Goal: Task Accomplishment & Management: Complete application form

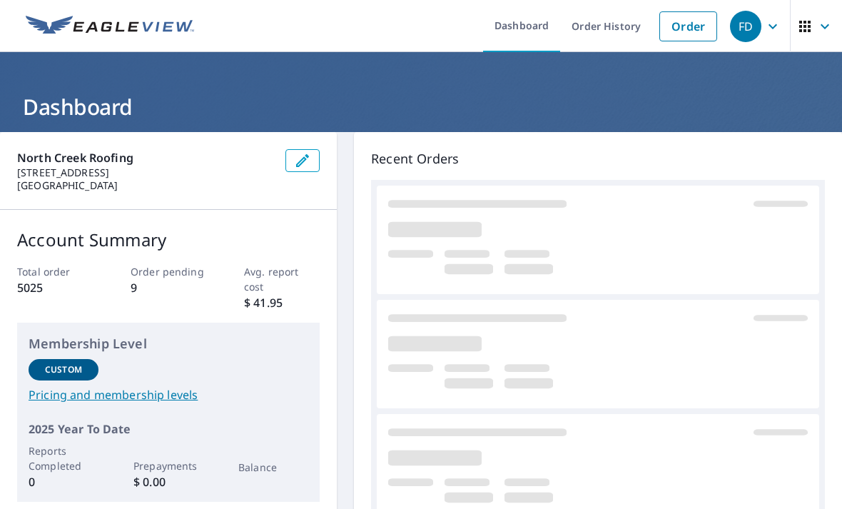
click at [671, 31] on link "Order" at bounding box center [688, 26] width 58 height 30
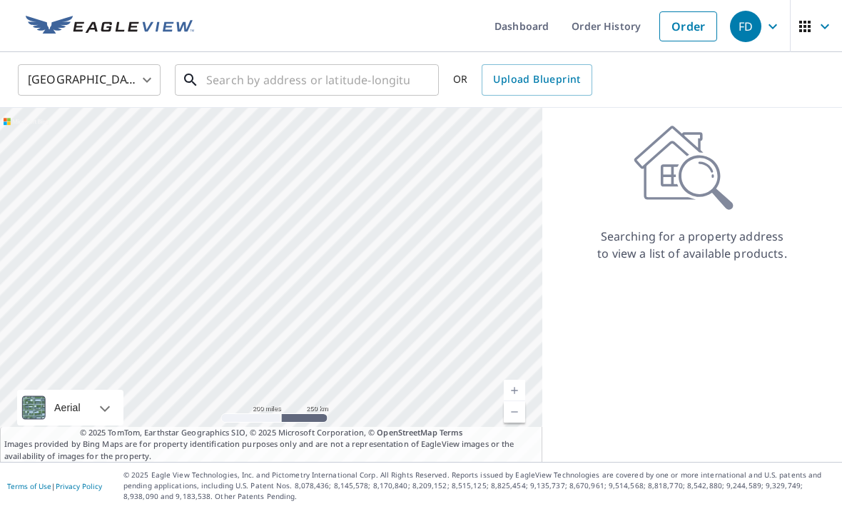
click at [250, 78] on input "text" at bounding box center [307, 80] width 203 height 40
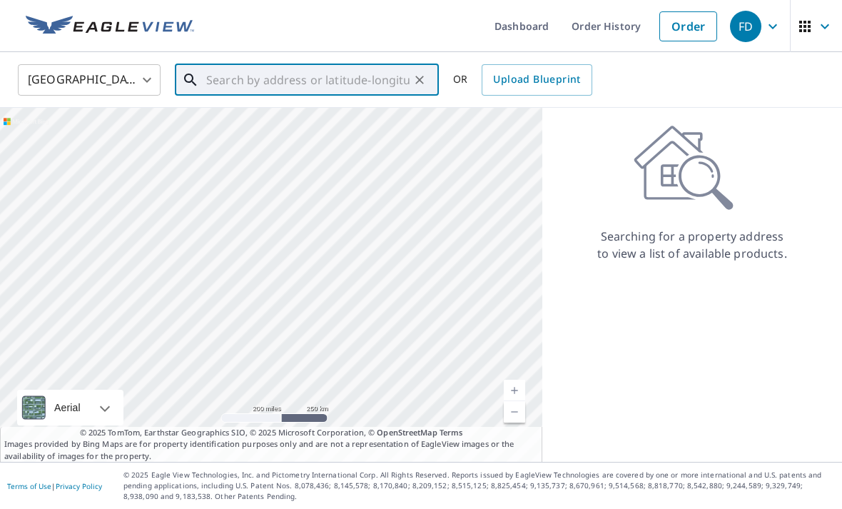
click at [228, 79] on input "text" at bounding box center [307, 80] width 203 height 40
paste input "[STREET_ADDRESS]"
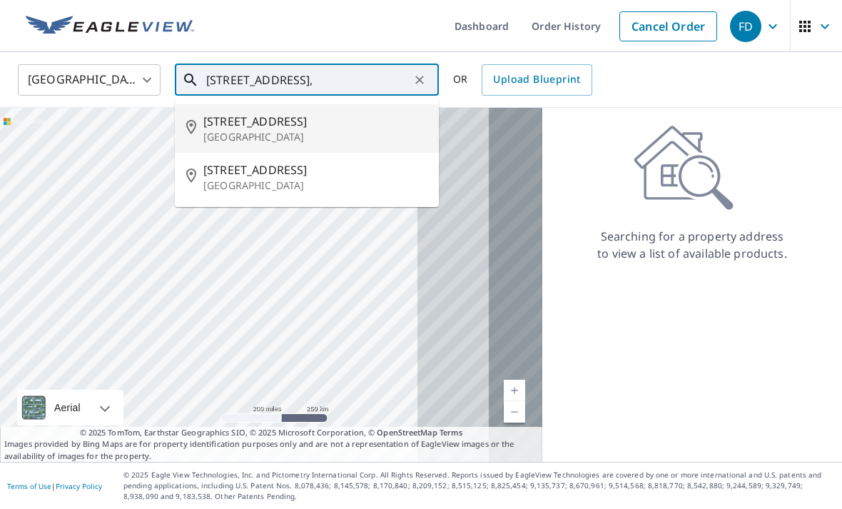
click at [265, 123] on span "[STREET_ADDRESS]" at bounding box center [315, 121] width 224 height 17
type input "[STREET_ADDRESS]"
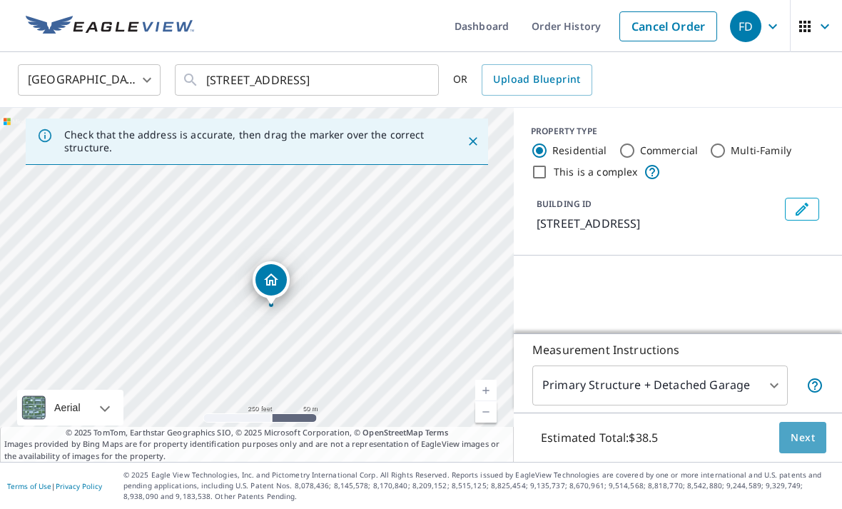
click at [799, 447] on span "Next" at bounding box center [802, 438] width 24 height 18
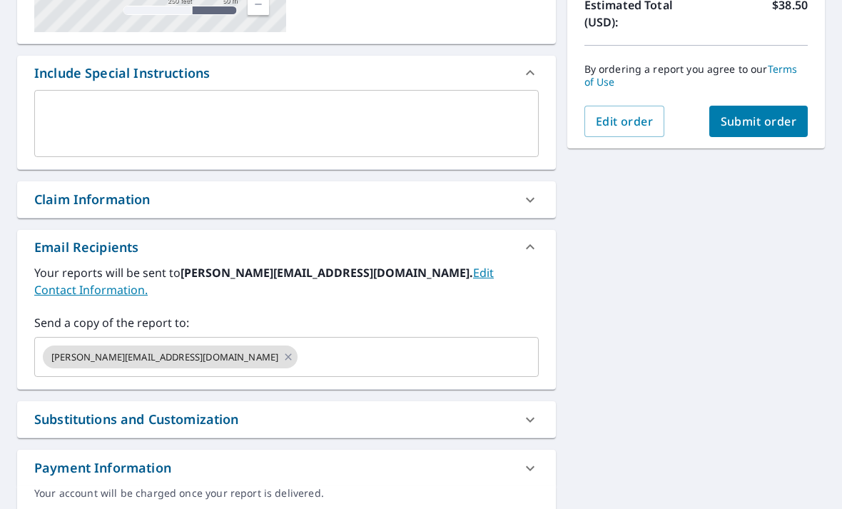
scroll to position [336, 0]
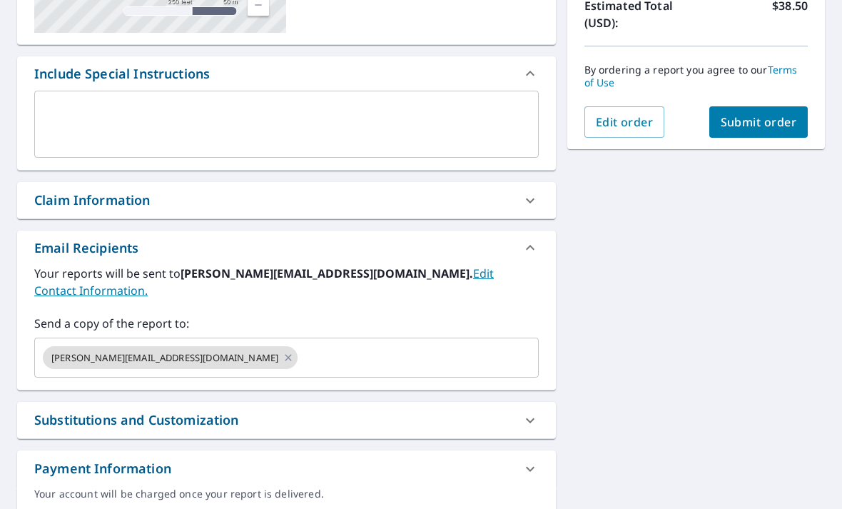
click at [300, 346] on input "text" at bounding box center [405, 357] width 211 height 27
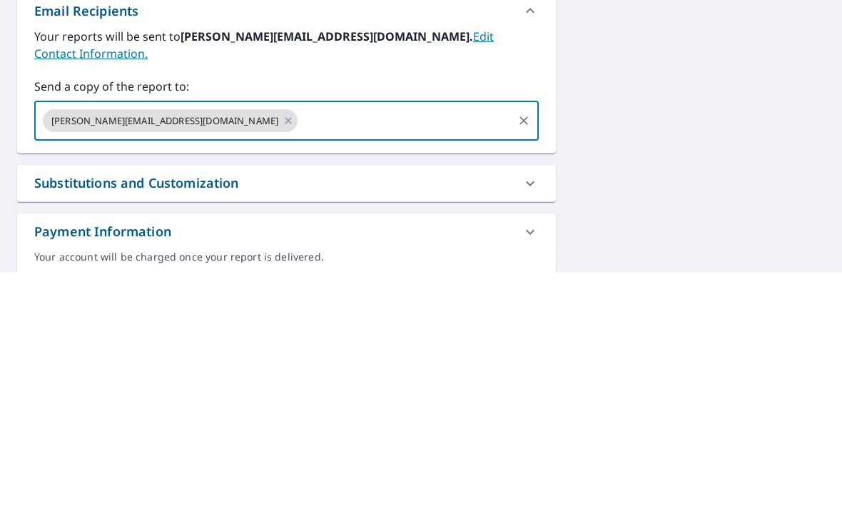
type input "[EMAIL_ADDRESS][DOMAIN_NAME]"
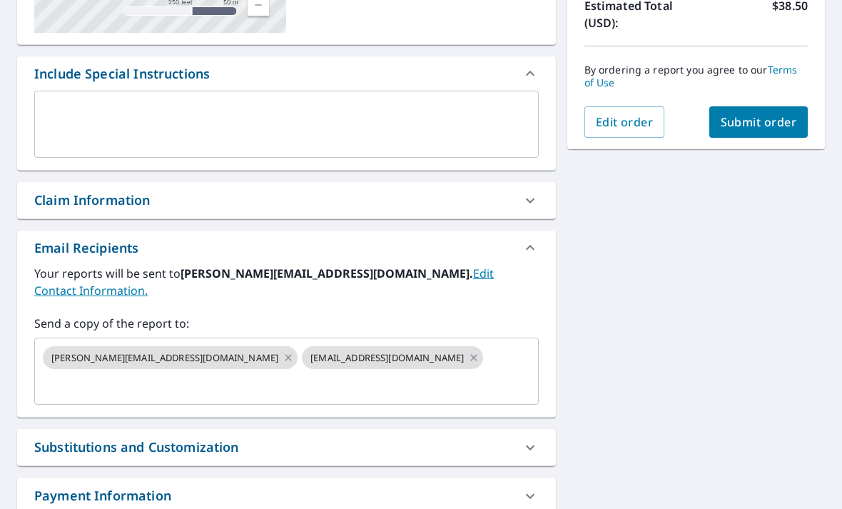
click at [753, 114] on span "Submit order" at bounding box center [758, 122] width 76 height 16
checkbox input "true"
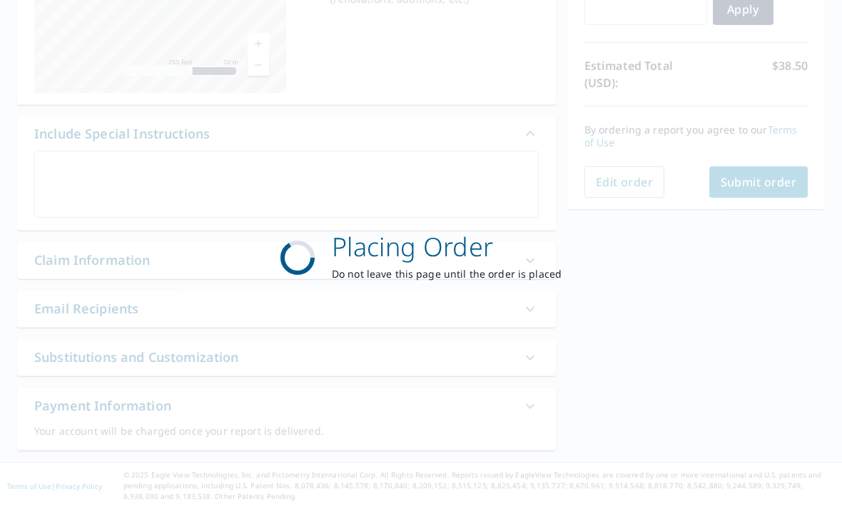
scroll to position [230, 0]
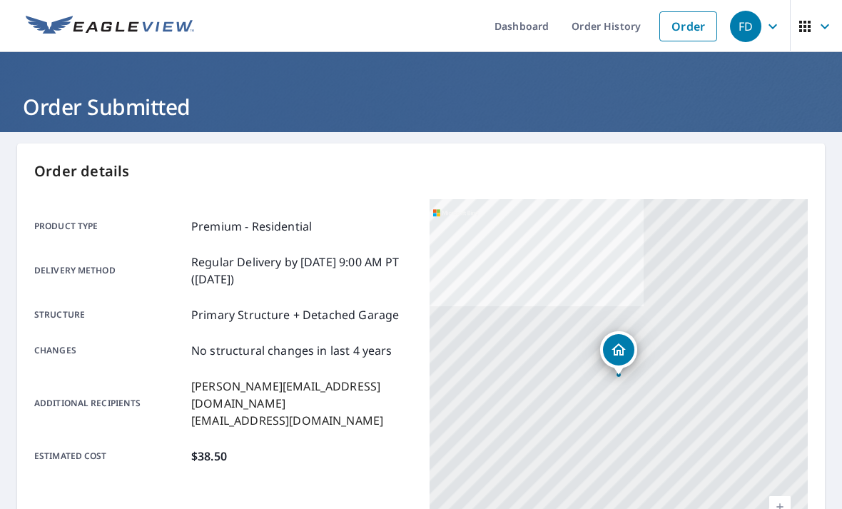
click at [692, 24] on link "Order" at bounding box center [688, 26] width 58 height 30
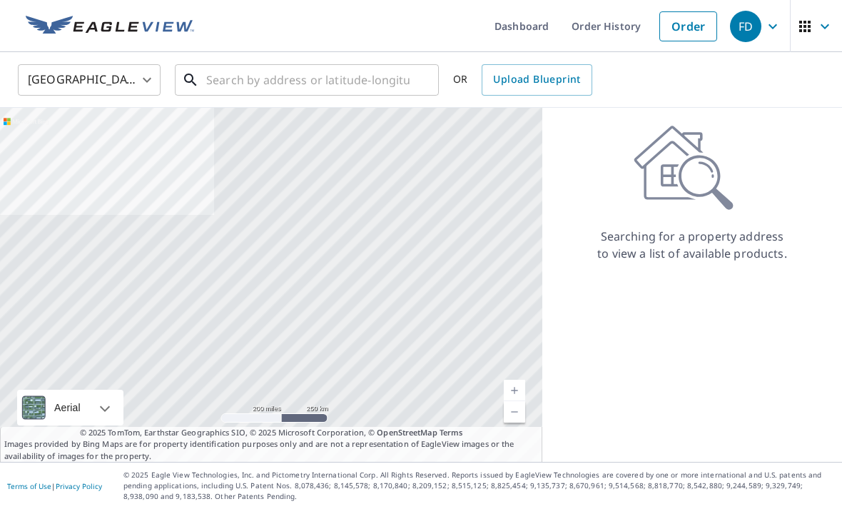
click at [250, 82] on input "text" at bounding box center [307, 80] width 203 height 40
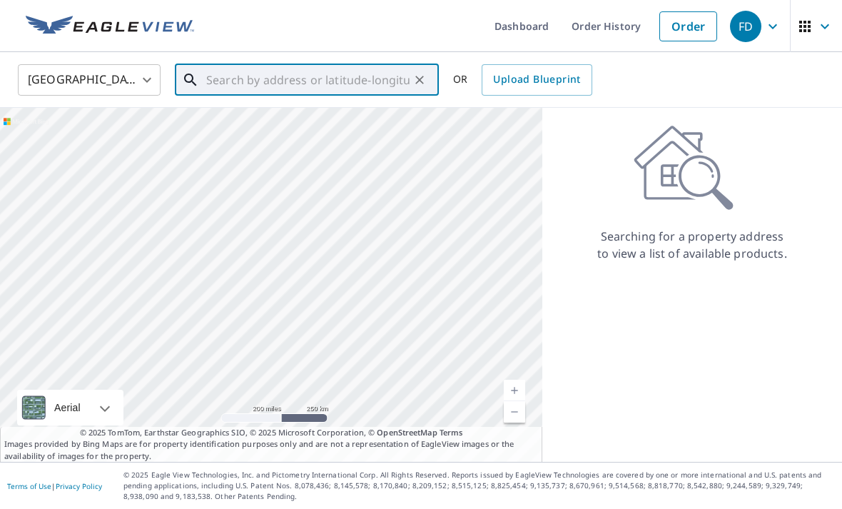
click at [245, 80] on input "text" at bounding box center [307, 80] width 203 height 40
paste input "[STREET_ADDRESS]"
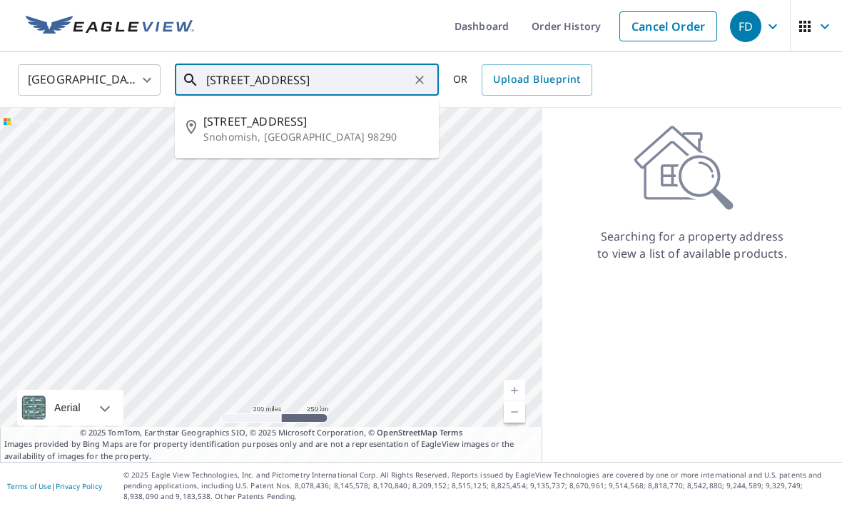
click at [241, 135] on p "Snohomish, [GEOGRAPHIC_DATA] 98290" at bounding box center [315, 137] width 224 height 14
type input "[STREET_ADDRESS][PERSON_NAME]"
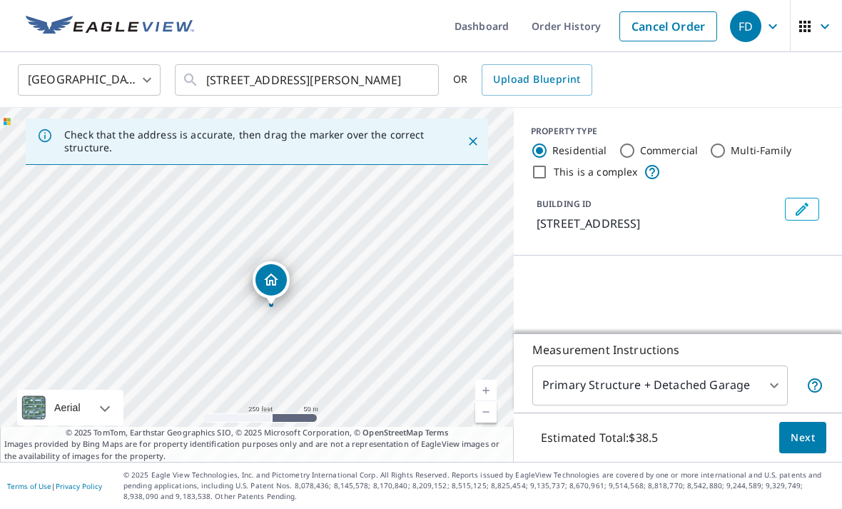
scroll to position [46, 0]
click at [796, 434] on span "Next" at bounding box center [802, 438] width 24 height 18
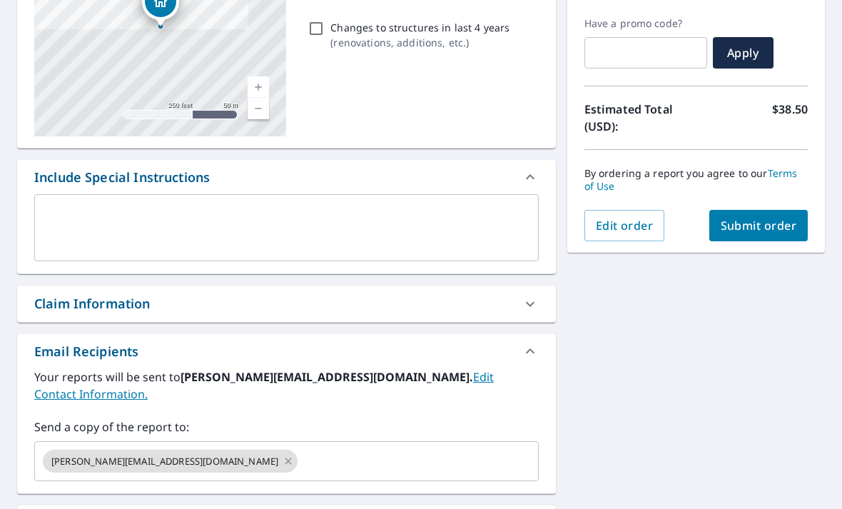
scroll to position [274, 0]
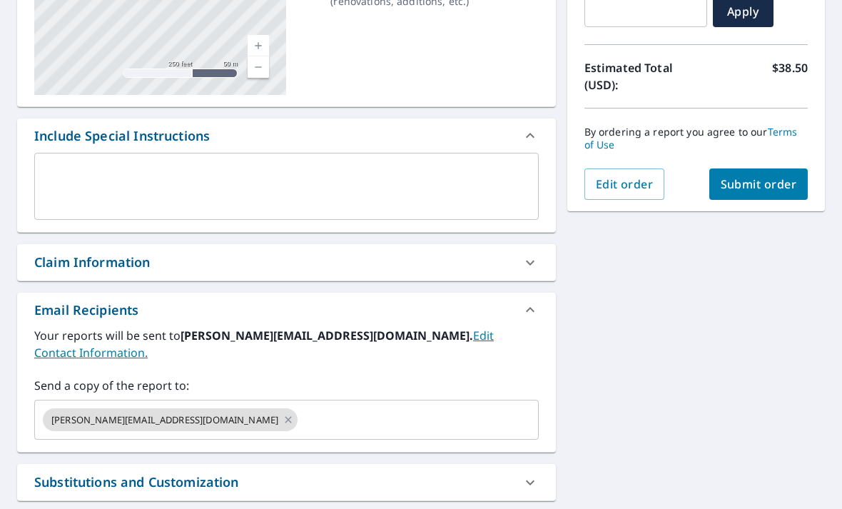
click at [300, 406] on input "text" at bounding box center [405, 419] width 211 height 27
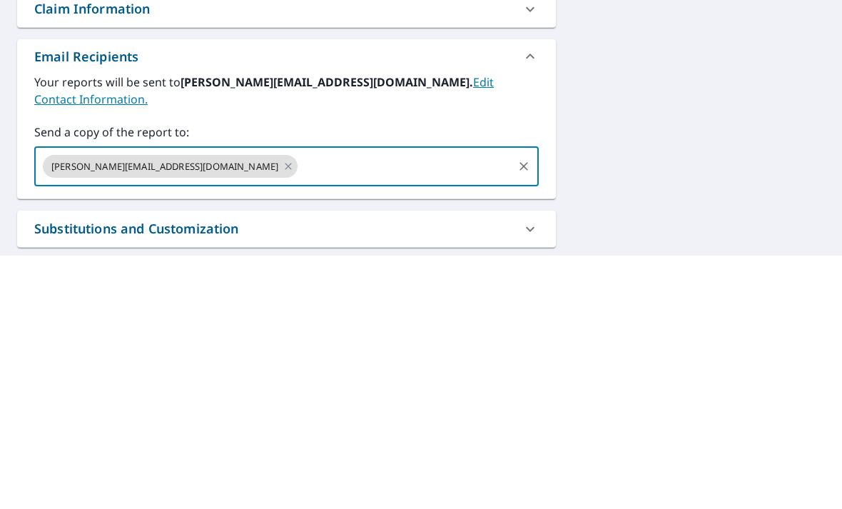
type input "[EMAIL_ADDRESS][DOMAIN_NAME]"
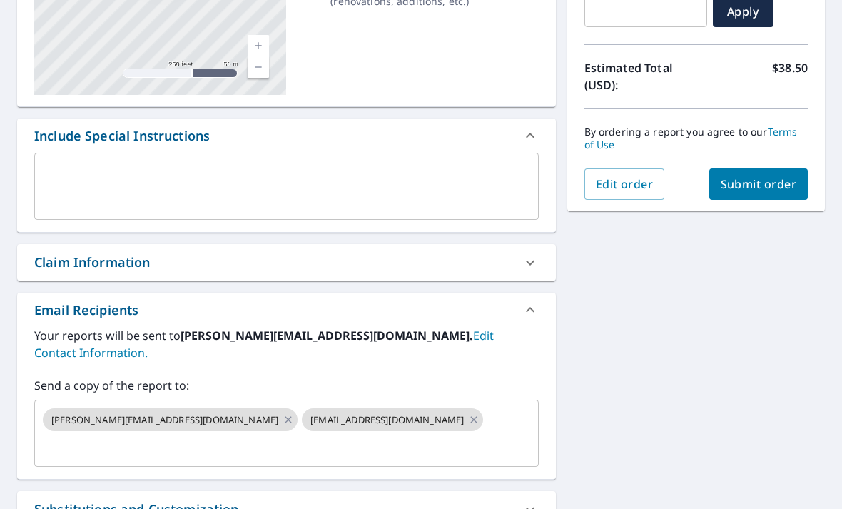
click at [751, 168] on button "Submit order" at bounding box center [758, 183] width 99 height 31
checkbox input "true"
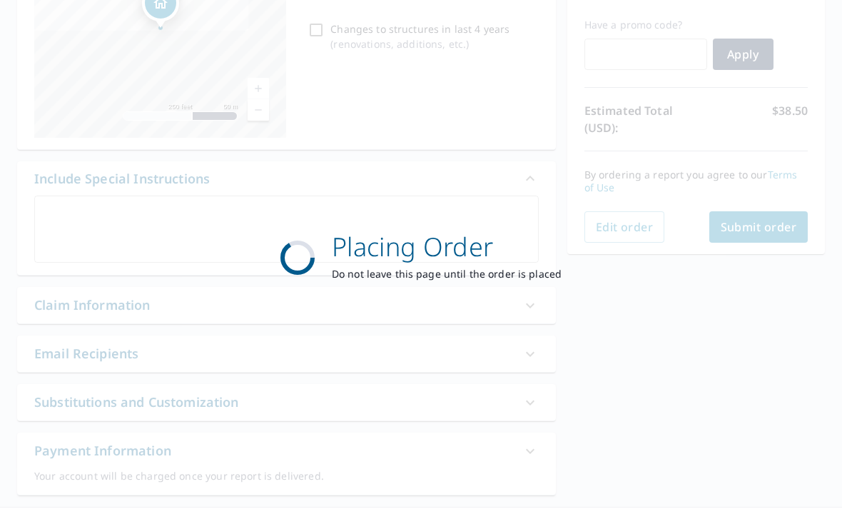
scroll to position [230, 0]
